Goal: Task Accomplishment & Management: Use online tool/utility

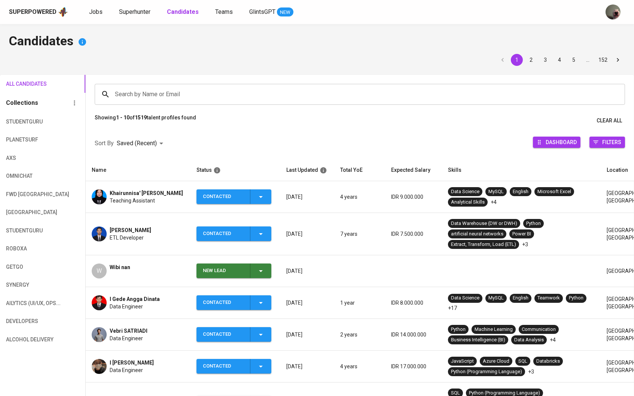
click at [137, 18] on div "Superpowered Jobs Superhunter Candidates Teams GlintsGPT NEW" at bounding box center [317, 12] width 634 height 24
click at [138, 14] on span "Superhunter" at bounding box center [134, 11] width 31 height 7
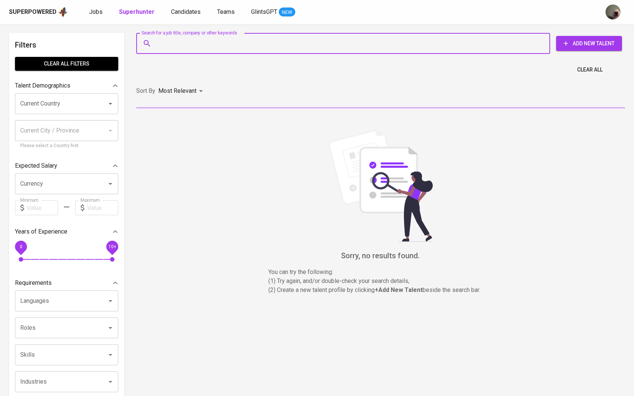
click at [161, 49] on input "Search for a job title, company or other keywords" at bounding box center [345, 43] width 381 height 14
paste input "[EMAIL_ADDRESS][DOMAIN_NAME]"
type input "[EMAIL_ADDRESS][DOMAIN_NAME]"
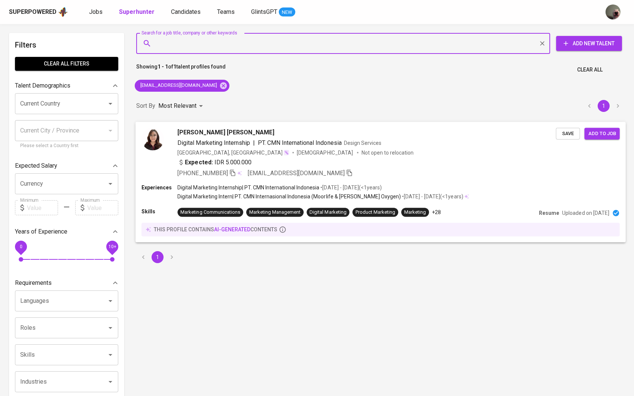
click at [198, 131] on span "[PERSON_NAME] [PERSON_NAME]" at bounding box center [226, 132] width 97 height 9
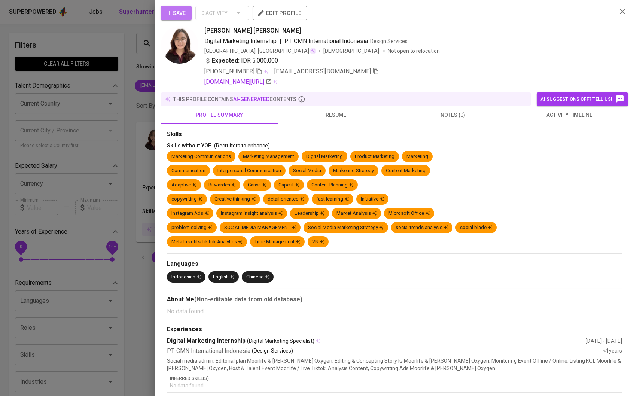
click at [189, 17] on button "Save" at bounding box center [176, 13] width 31 height 14
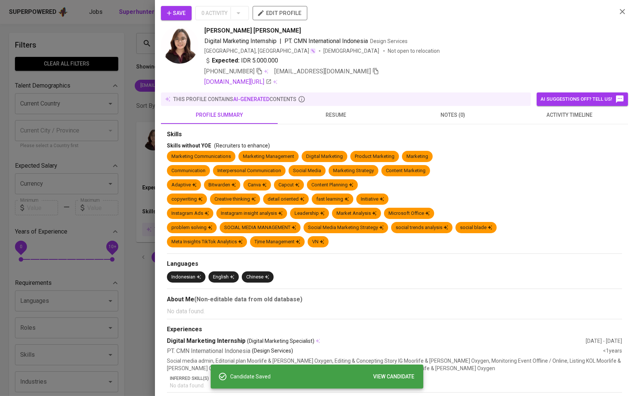
click at [139, 49] on div at bounding box center [317, 198] width 634 height 396
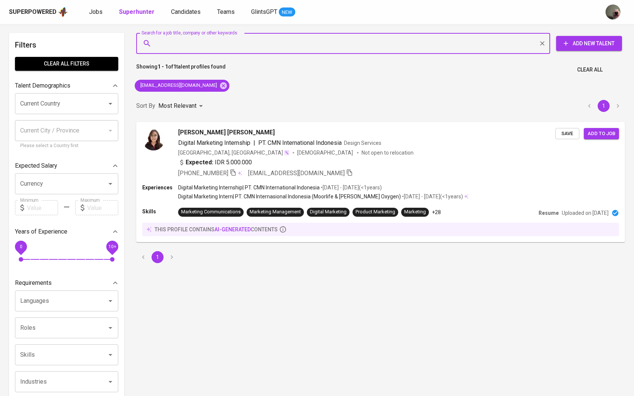
click at [175, 40] on input "Search for a job title, company or other keywords" at bounding box center [345, 43] width 381 height 14
paste input "[EMAIL_ADDRESS][DOMAIN_NAME]"
type input "[EMAIL_ADDRESS][DOMAIN_NAME]"
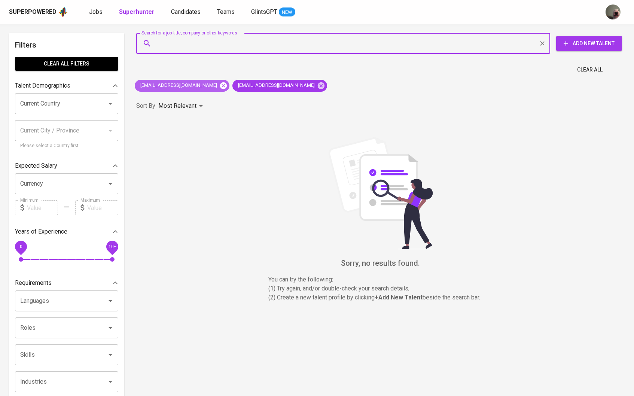
click at [219, 84] on icon at bounding box center [223, 86] width 8 height 8
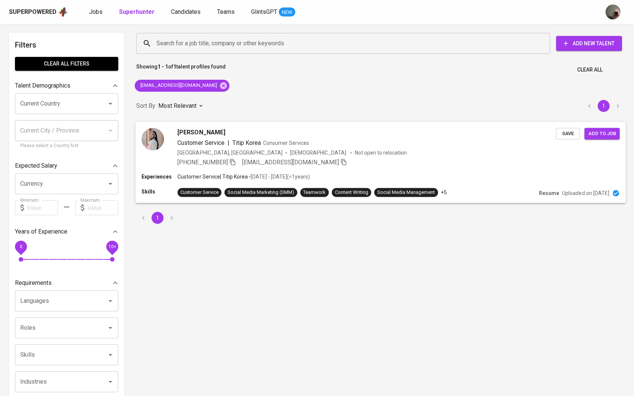
click at [199, 133] on span "[PERSON_NAME]" at bounding box center [202, 132] width 48 height 9
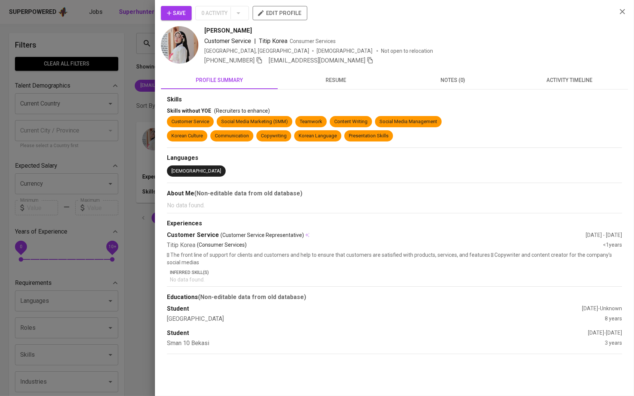
click at [315, 87] on button "resume" at bounding box center [336, 80] width 117 height 18
